Goal: Information Seeking & Learning: Learn about a topic

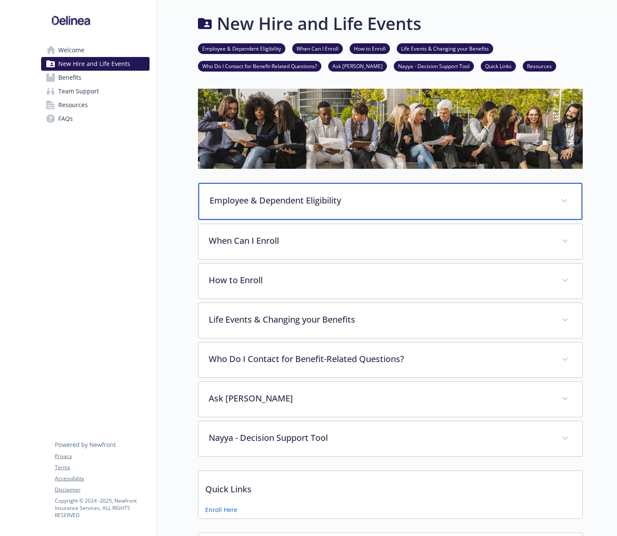
click at [377, 195] on p "Employee & Dependent Eligibility" at bounding box center [379, 200] width 341 height 13
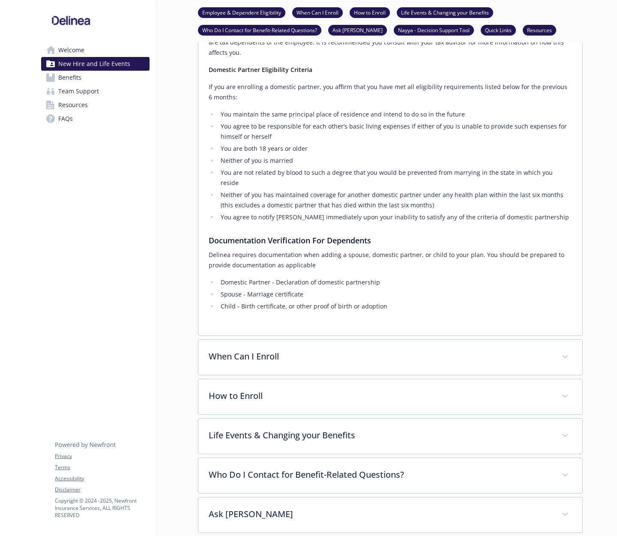
scroll to position [471, 0]
